Goal: Check status: Check status

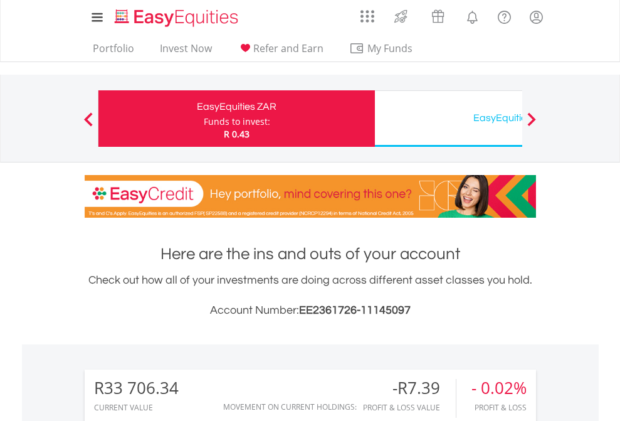
scroll to position [120, 197]
click at [204, 119] on div "Funds to invest:" at bounding box center [237, 121] width 66 height 13
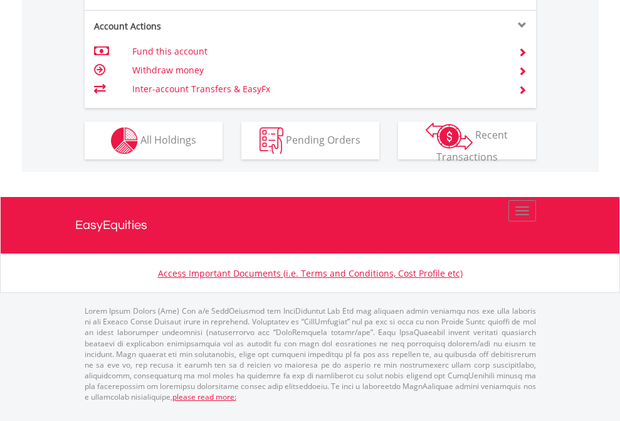
scroll to position [1278, 0]
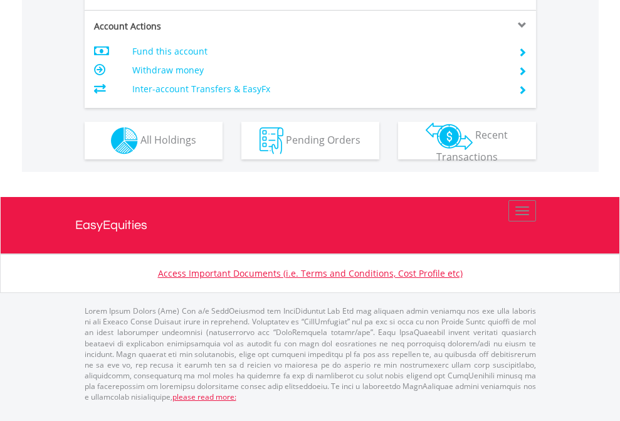
scroll to position [1177, 0]
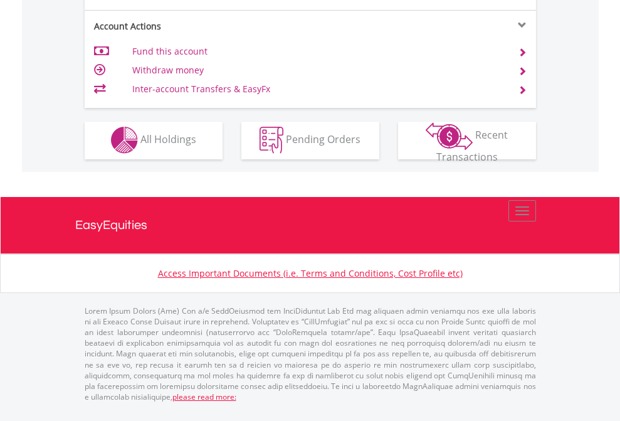
scroll to position [1173, 0]
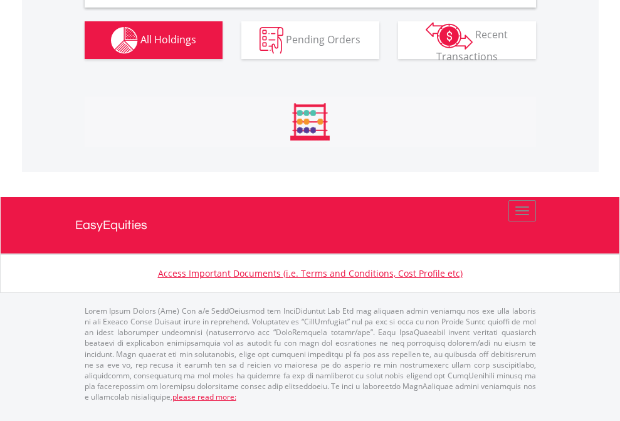
scroll to position [1212, 0]
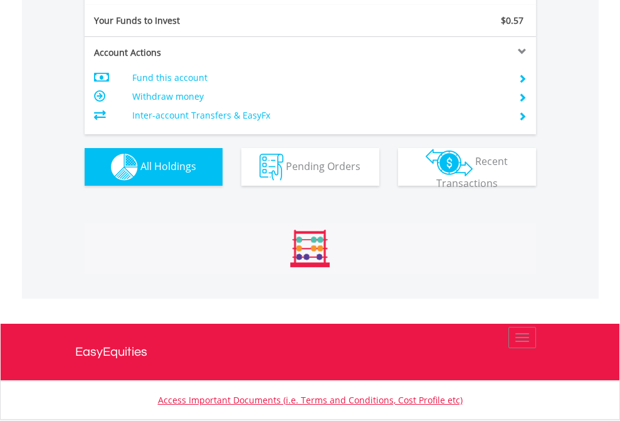
scroll to position [120, 197]
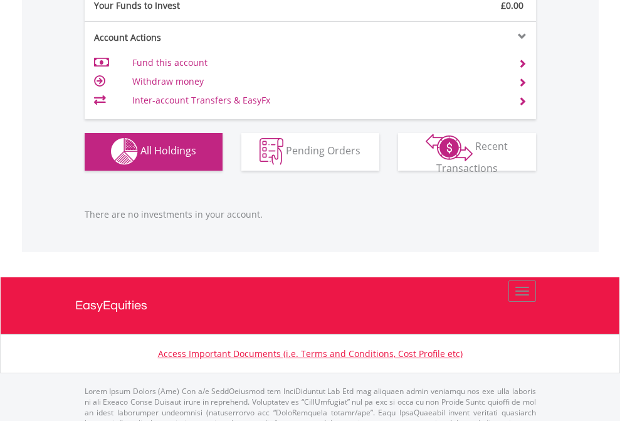
scroll to position [1242, 0]
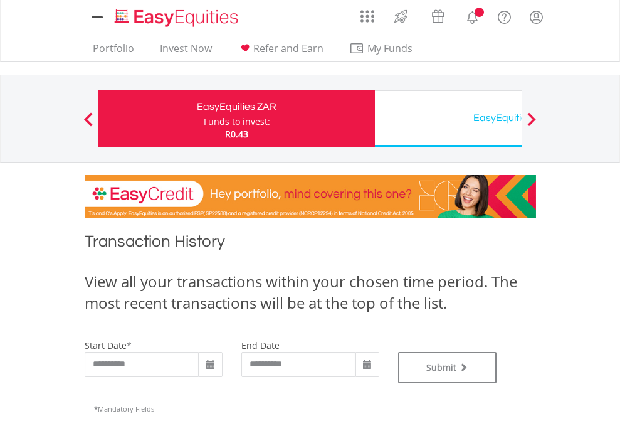
type input "**********"
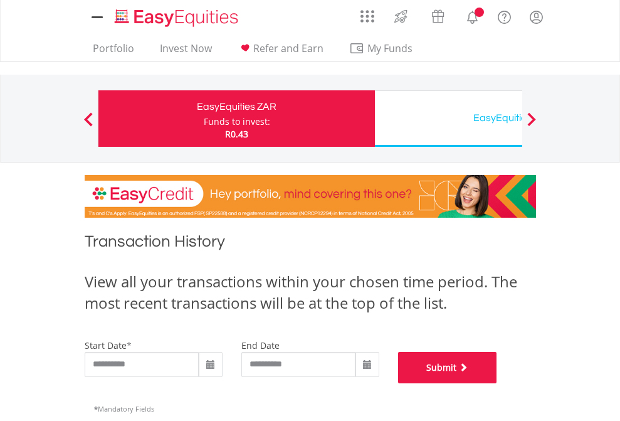
click at [497, 383] on button "Submit" at bounding box center [447, 367] width 99 height 31
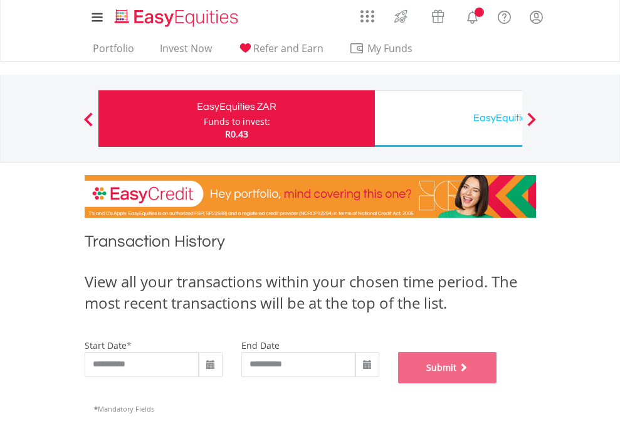
scroll to position [509, 0]
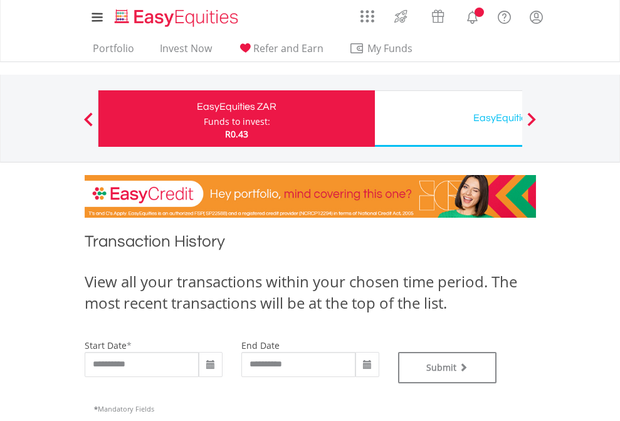
click at [448, 119] on div "EasyEquities USD" at bounding box center [514, 118] width 262 height 18
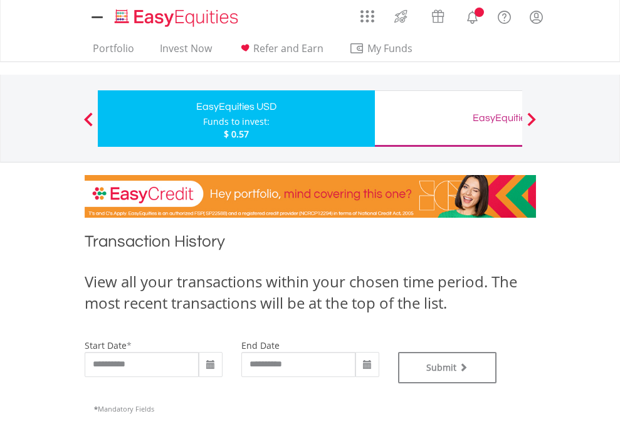
type input "**********"
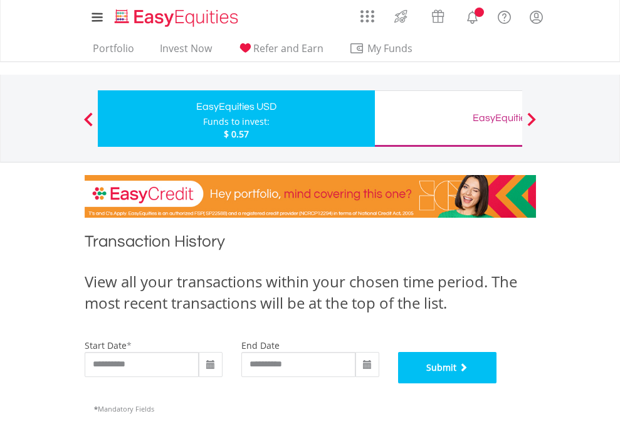
click at [497, 383] on button "Submit" at bounding box center [447, 367] width 99 height 31
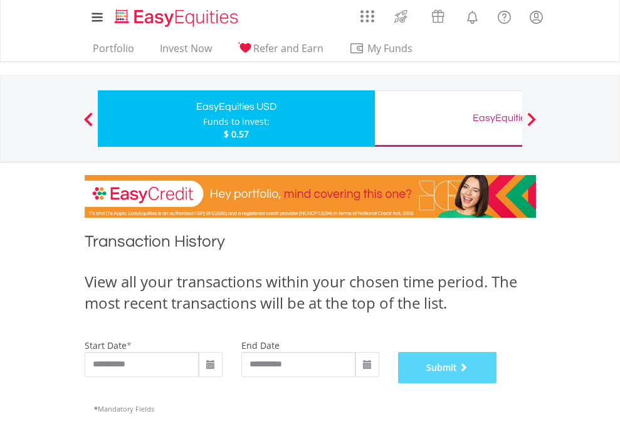
scroll to position [509, 0]
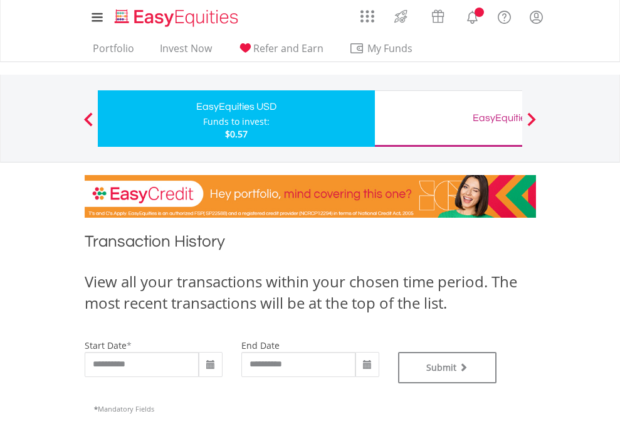
click at [448, 119] on div "EasyEquities GBP" at bounding box center [514, 118] width 262 height 18
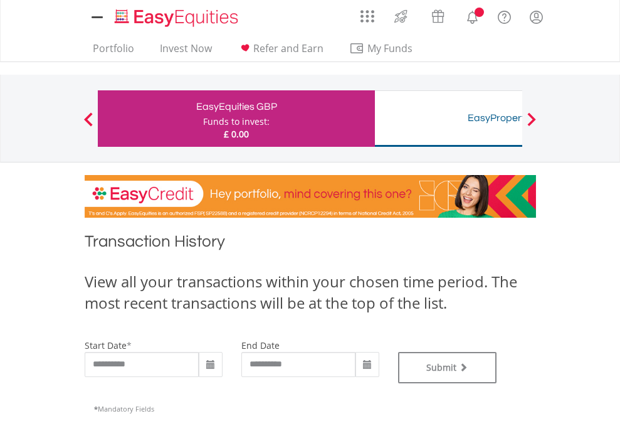
type input "**********"
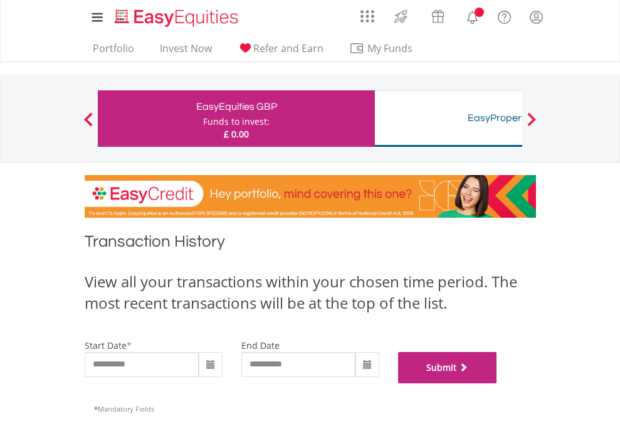
click at [497, 383] on button "Submit" at bounding box center [447, 367] width 99 height 31
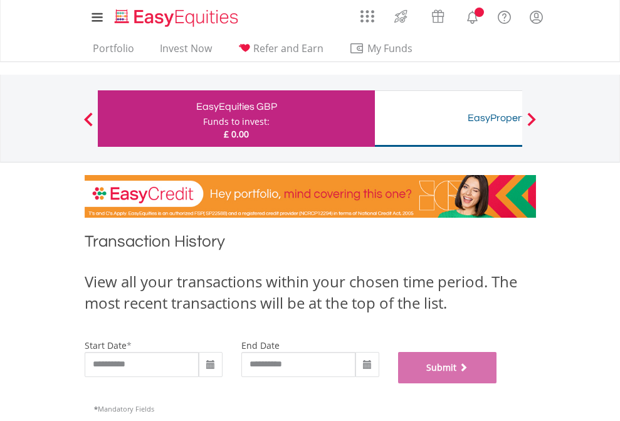
scroll to position [509, 0]
